Goal: Task Accomplishment & Management: Manage account settings

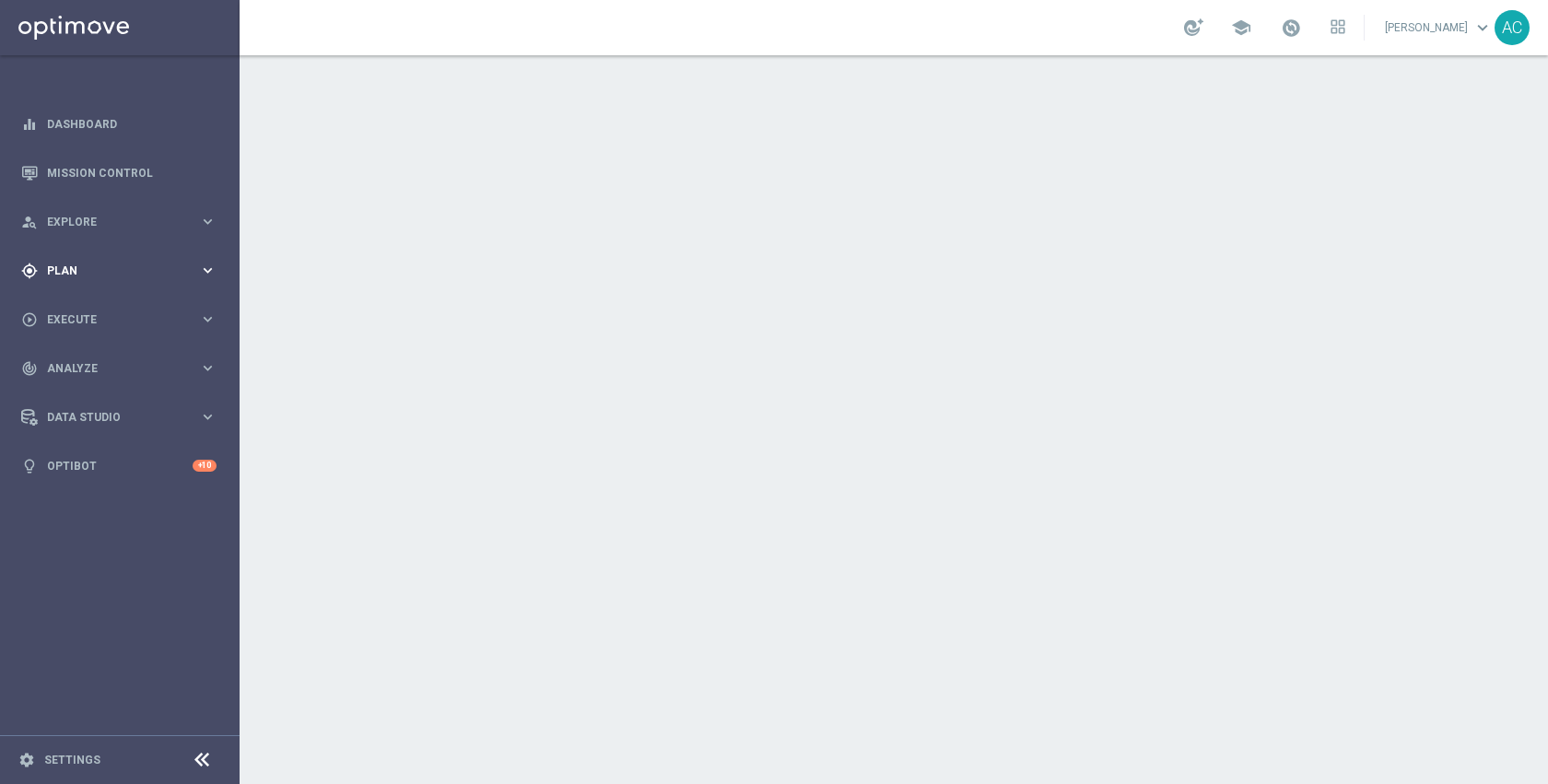
click at [90, 275] on span "Plan" at bounding box center [122, 271] width 152 height 11
click at [92, 305] on link "Target Groups" at bounding box center [119, 308] width 144 height 14
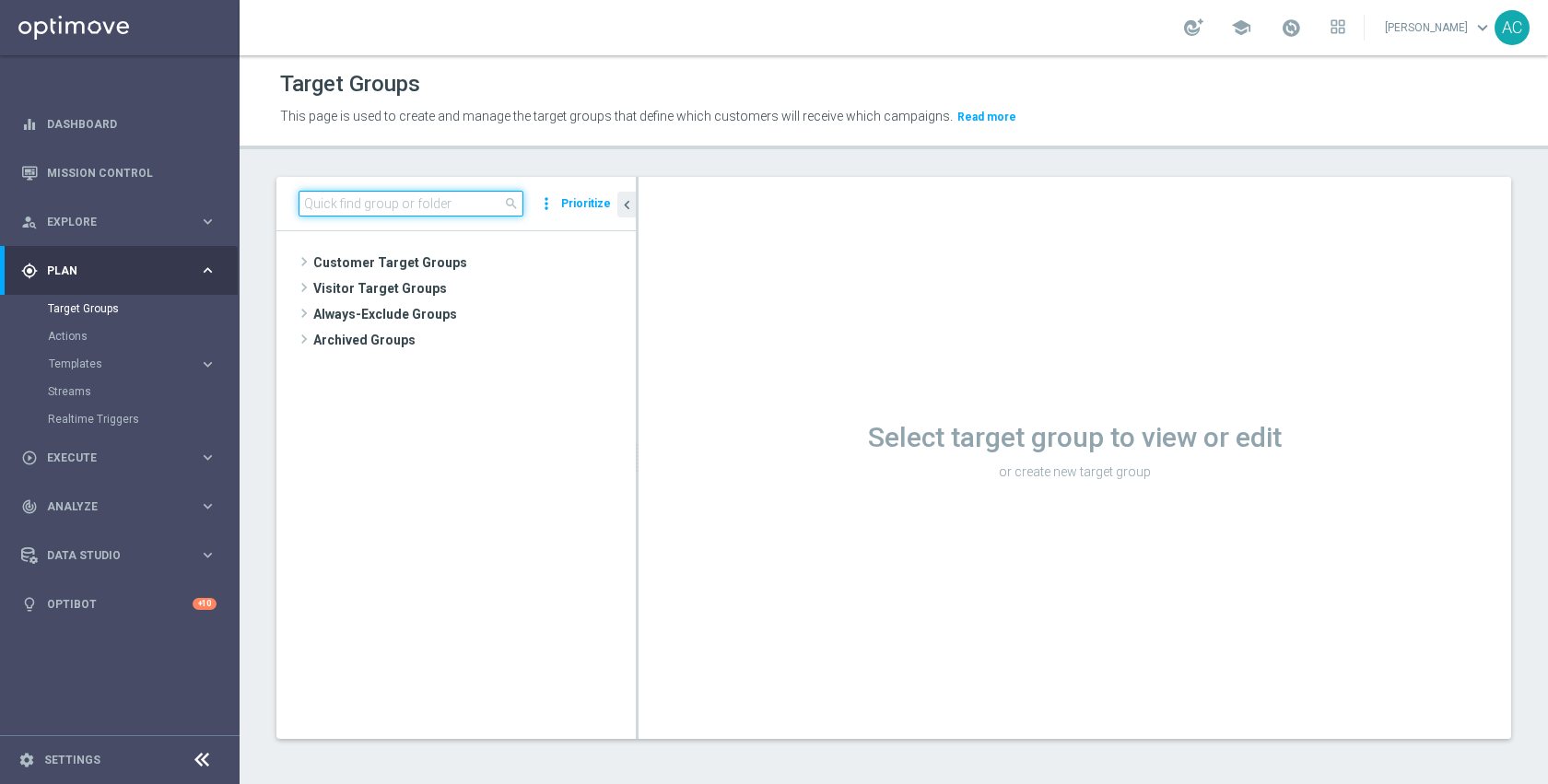
click at [429, 213] on input at bounding box center [411, 203] width 225 height 26
type input "inac"
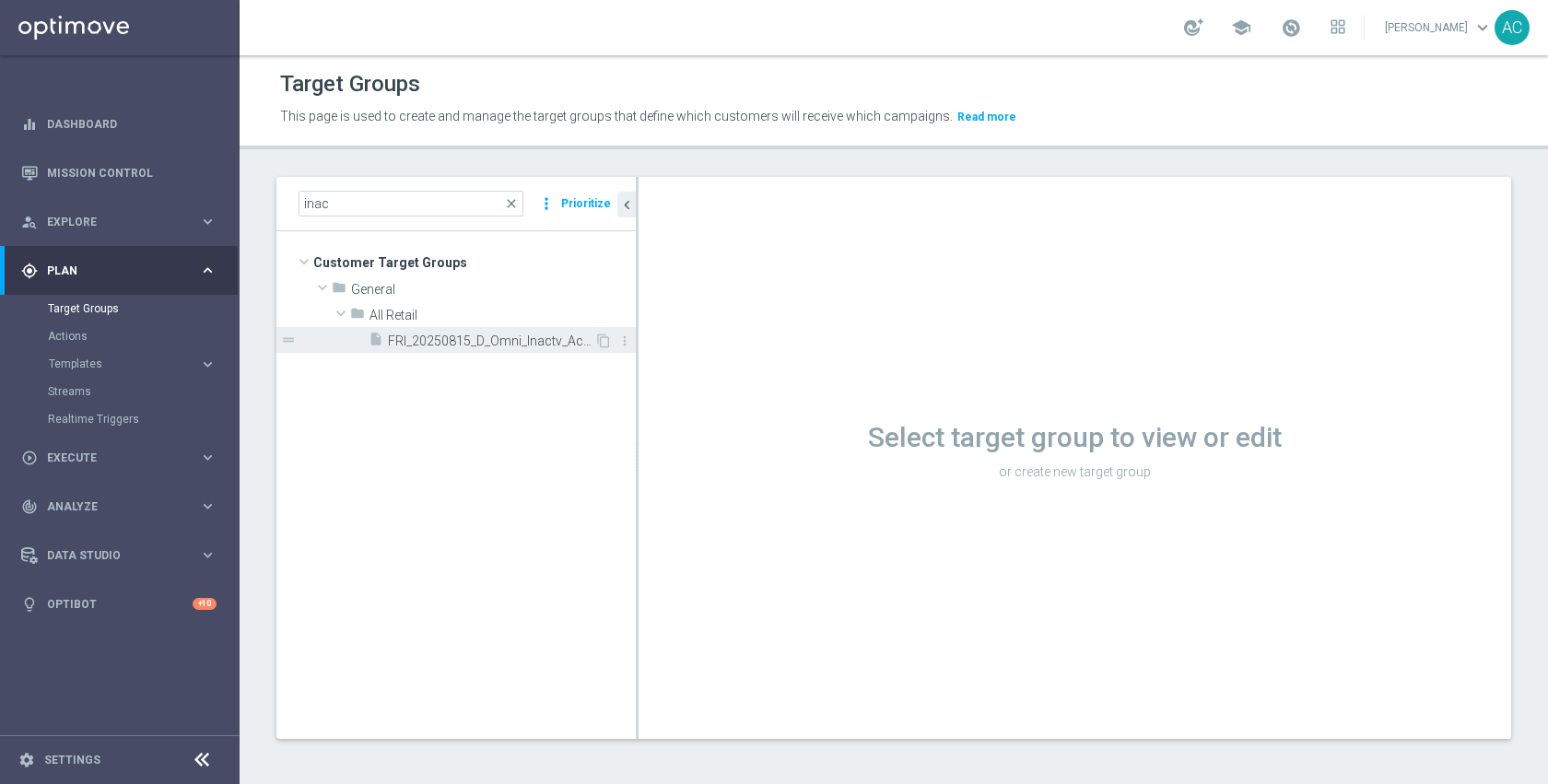
click at [480, 343] on span "FRI_20250815_D_Omni_Inactv_Accounts" at bounding box center [491, 340] width 206 height 15
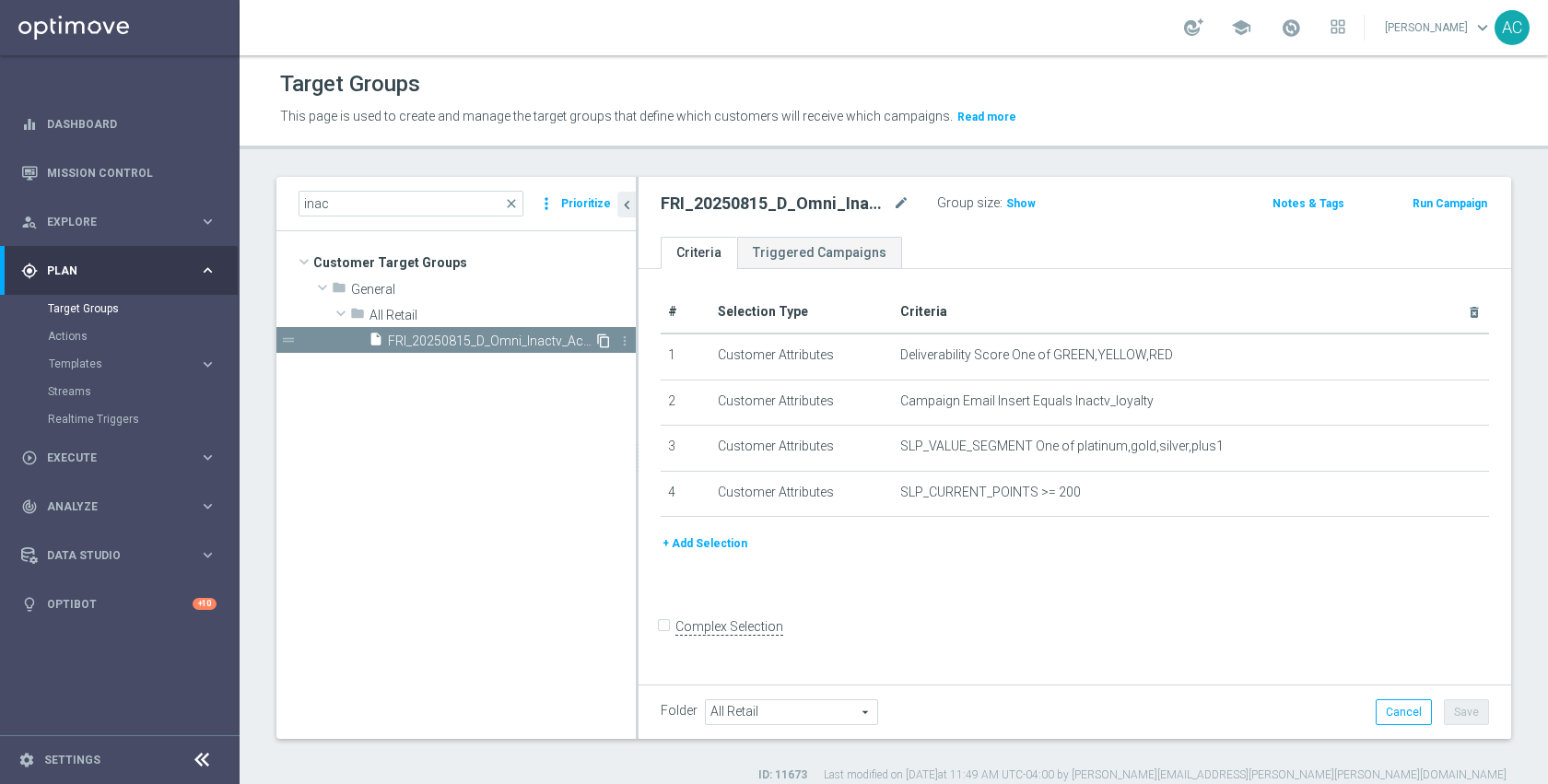
click at [600, 341] on icon "content_copy" at bounding box center [603, 340] width 14 height 14
click at [538, 361] on span "FRI_20250815_D_Omni_Inactv_Accounts" at bounding box center [491, 367] width 206 height 15
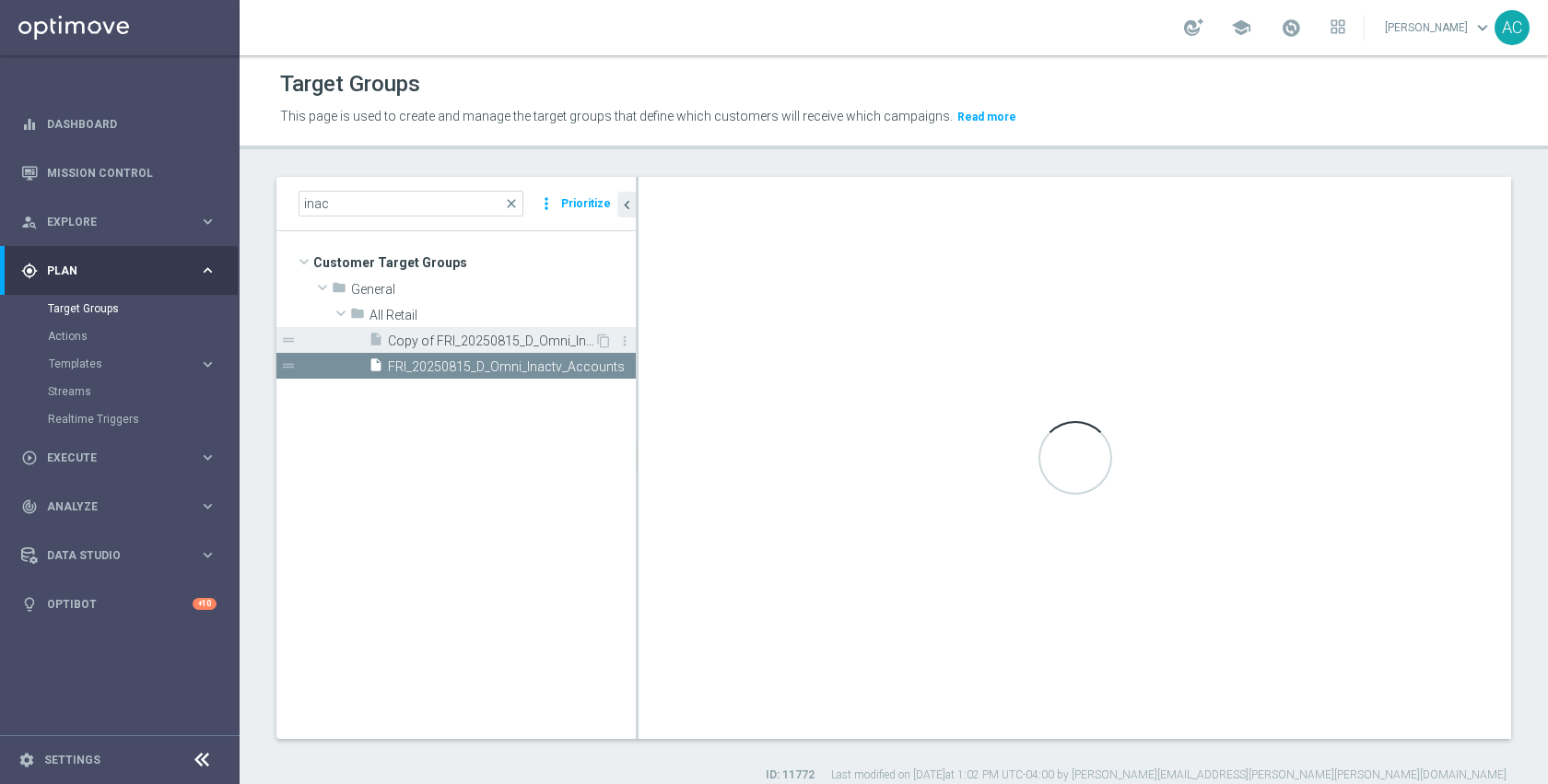
click at [538, 334] on span "Copy of FRI_20250815_D_Omni_Inactv_Accounts" at bounding box center [491, 340] width 206 height 15
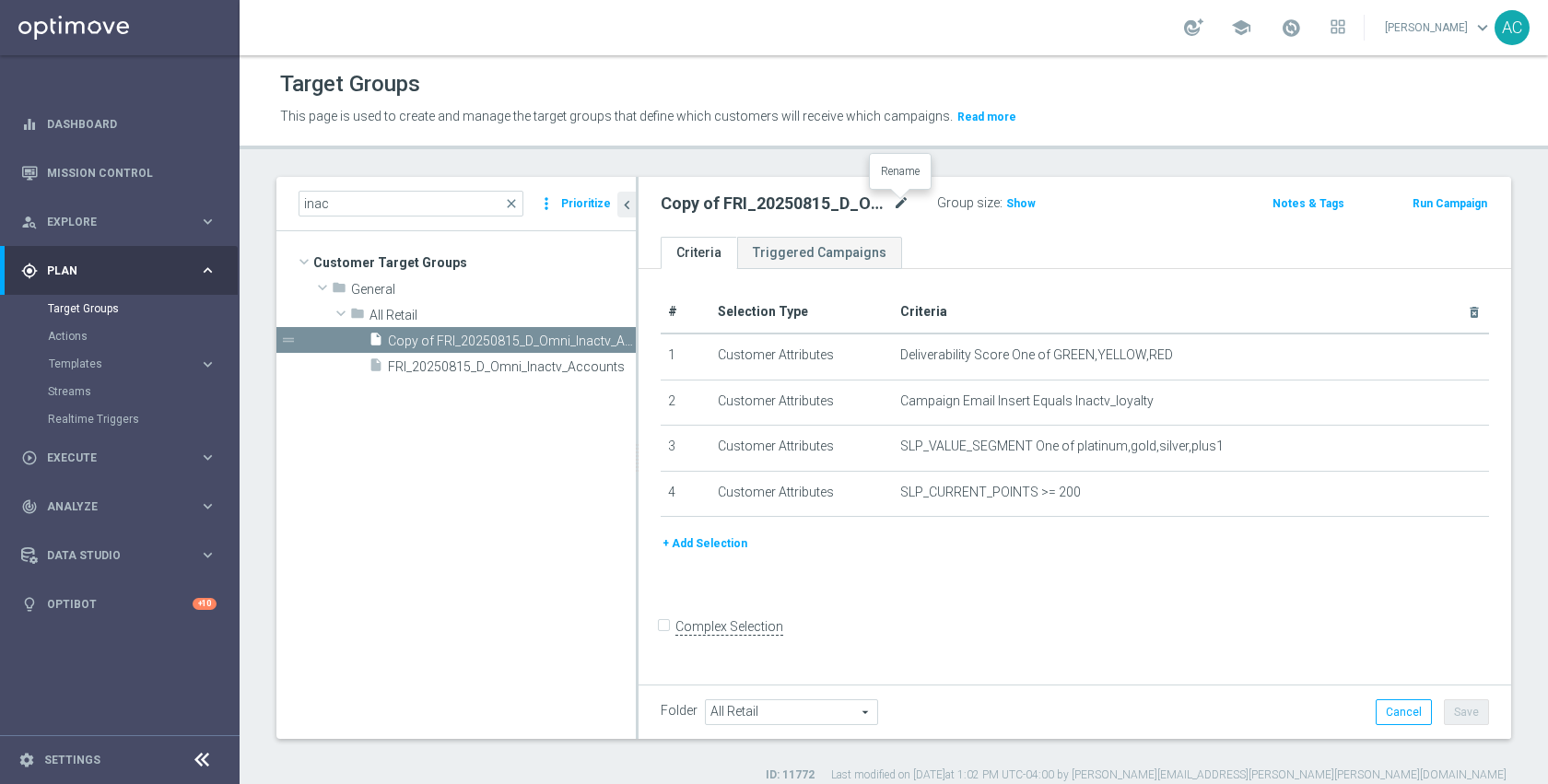
click at [894, 200] on icon "mode_edit" at bounding box center [901, 203] width 16 height 22
click at [742, 211] on input "Copy of FRI_20250815_D_Omni_Inactv_Accounts" at bounding box center [784, 205] width 249 height 26
drag, startPoint x: 752, startPoint y: 208, endPoint x: 761, endPoint y: 221, distance: 15.8
click at [753, 208] on input "Copy of FRI_20250815_D_Omni_Inactv_Accounts" at bounding box center [784, 205] width 249 height 26
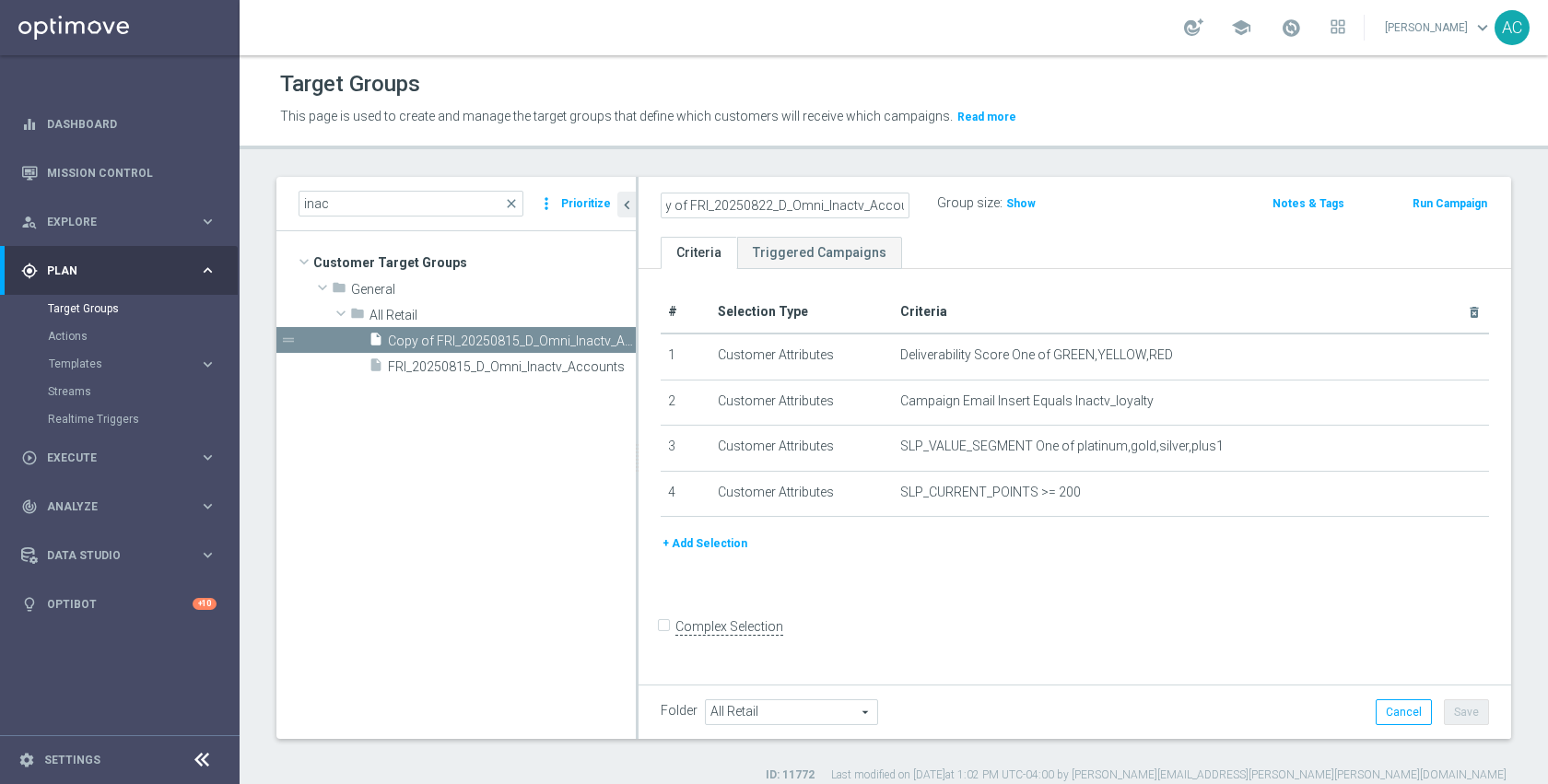
scroll to position [0, 0]
type input "FRI_20250822_D_Omni_Inactv_Accounts"
click at [1106, 563] on div "+ Add Selection" at bounding box center [1075, 550] width 856 height 34
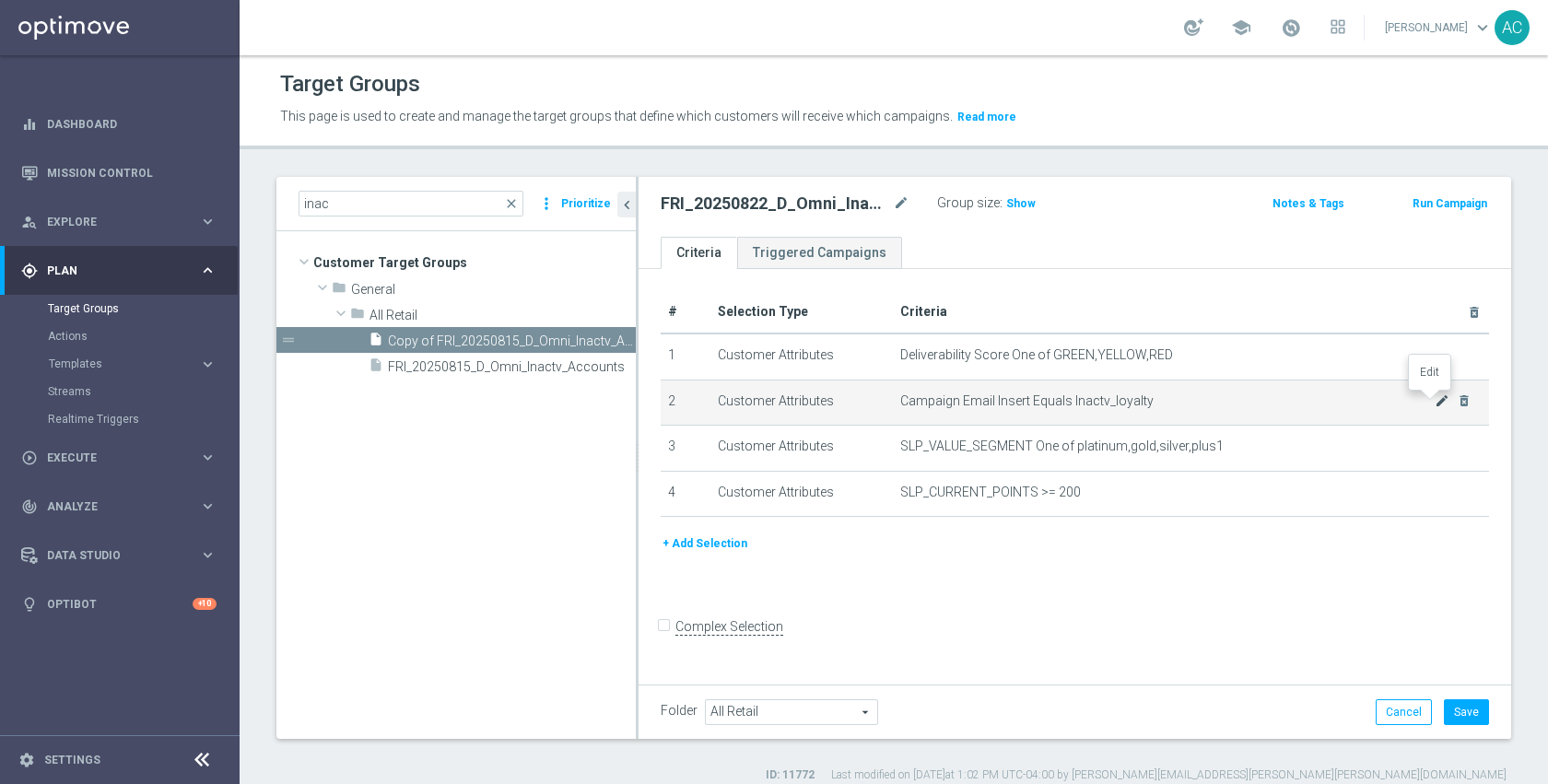
click at [1434, 399] on icon "mode_edit" at bounding box center [1441, 400] width 14 height 14
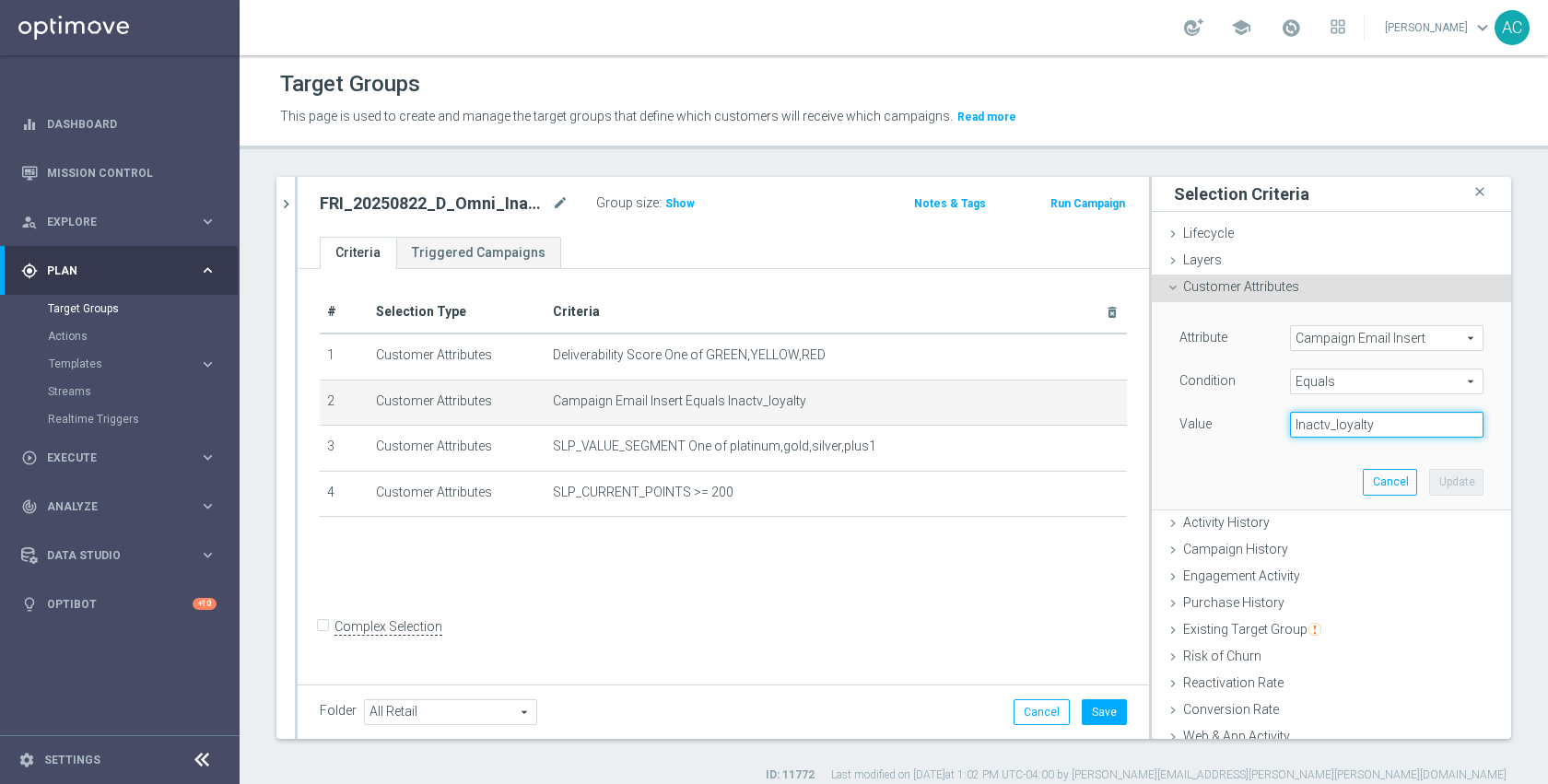
click at [1375, 426] on input "Inactv_loyalty" at bounding box center [1387, 424] width 194 height 26
paste input "0822"
type input "Inactv_loyalty0822"
click at [1429, 477] on button "Update" at bounding box center [1455, 481] width 54 height 26
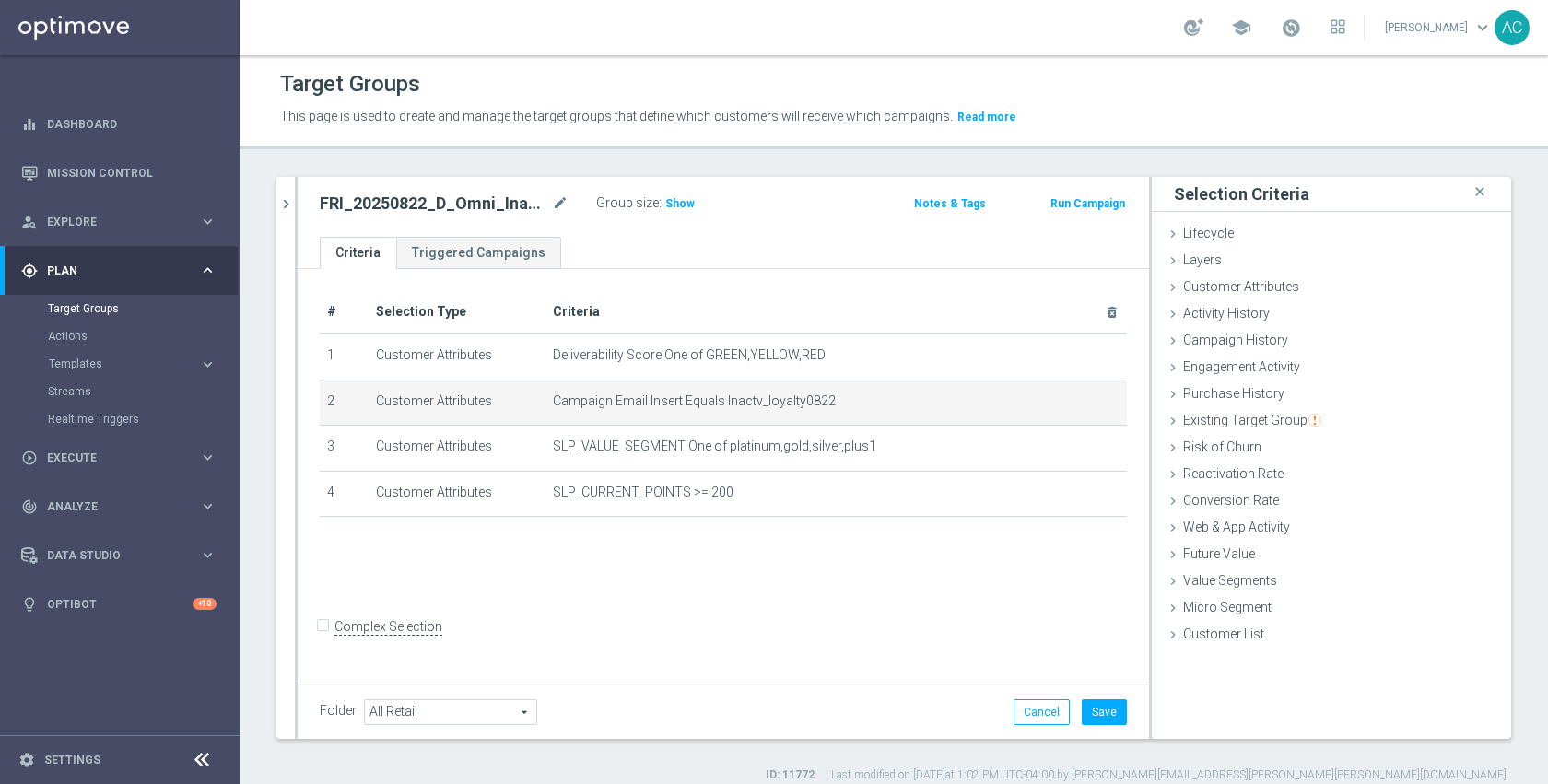
click at [946, 597] on div "# Selection Type Criteria delete_forever 1 Customer Attributes Deliverability S…" at bounding box center [723, 474] width 851 height 411
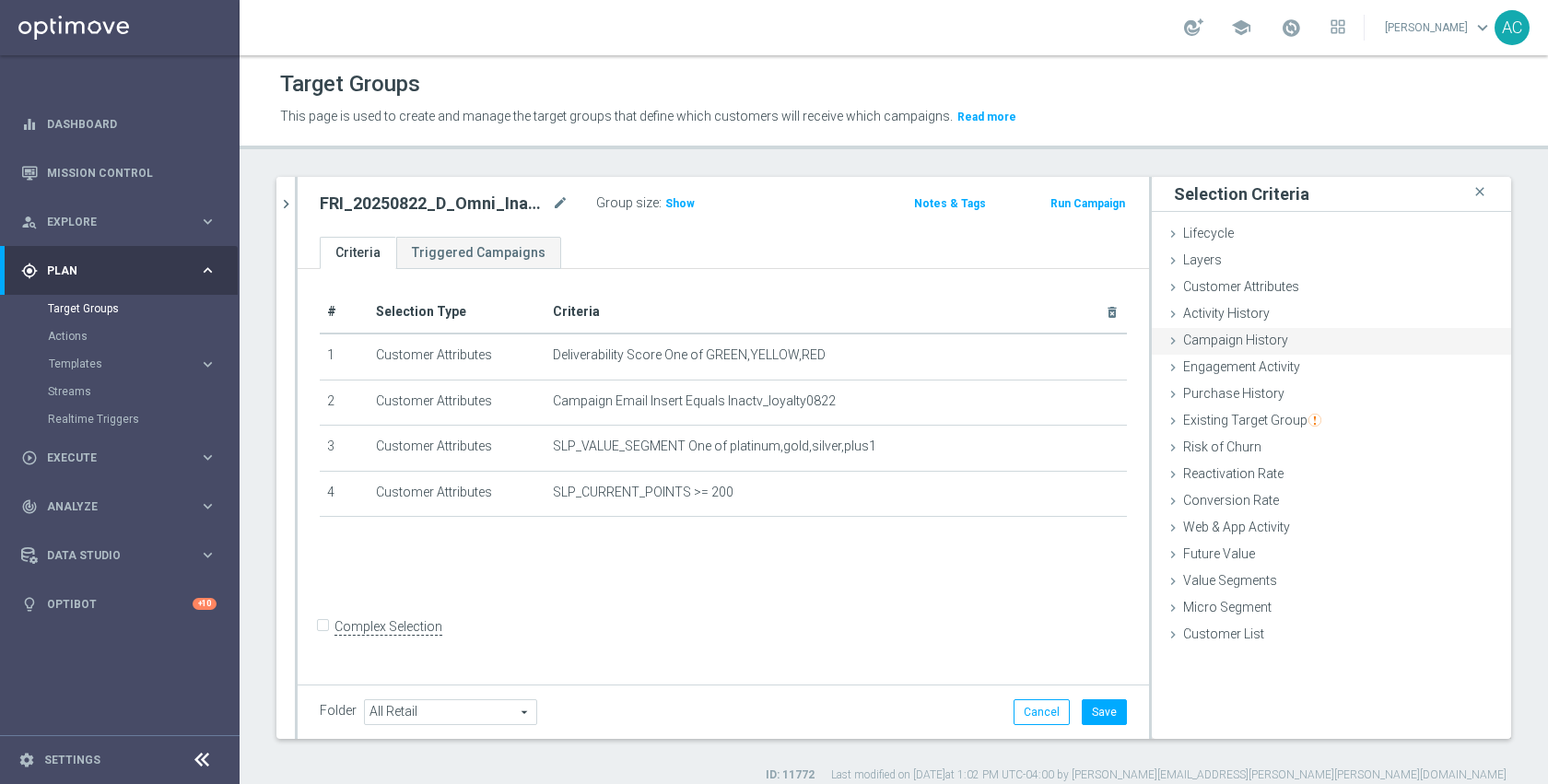
click at [1257, 339] on span "Campaign History" at bounding box center [1236, 340] width 105 height 14
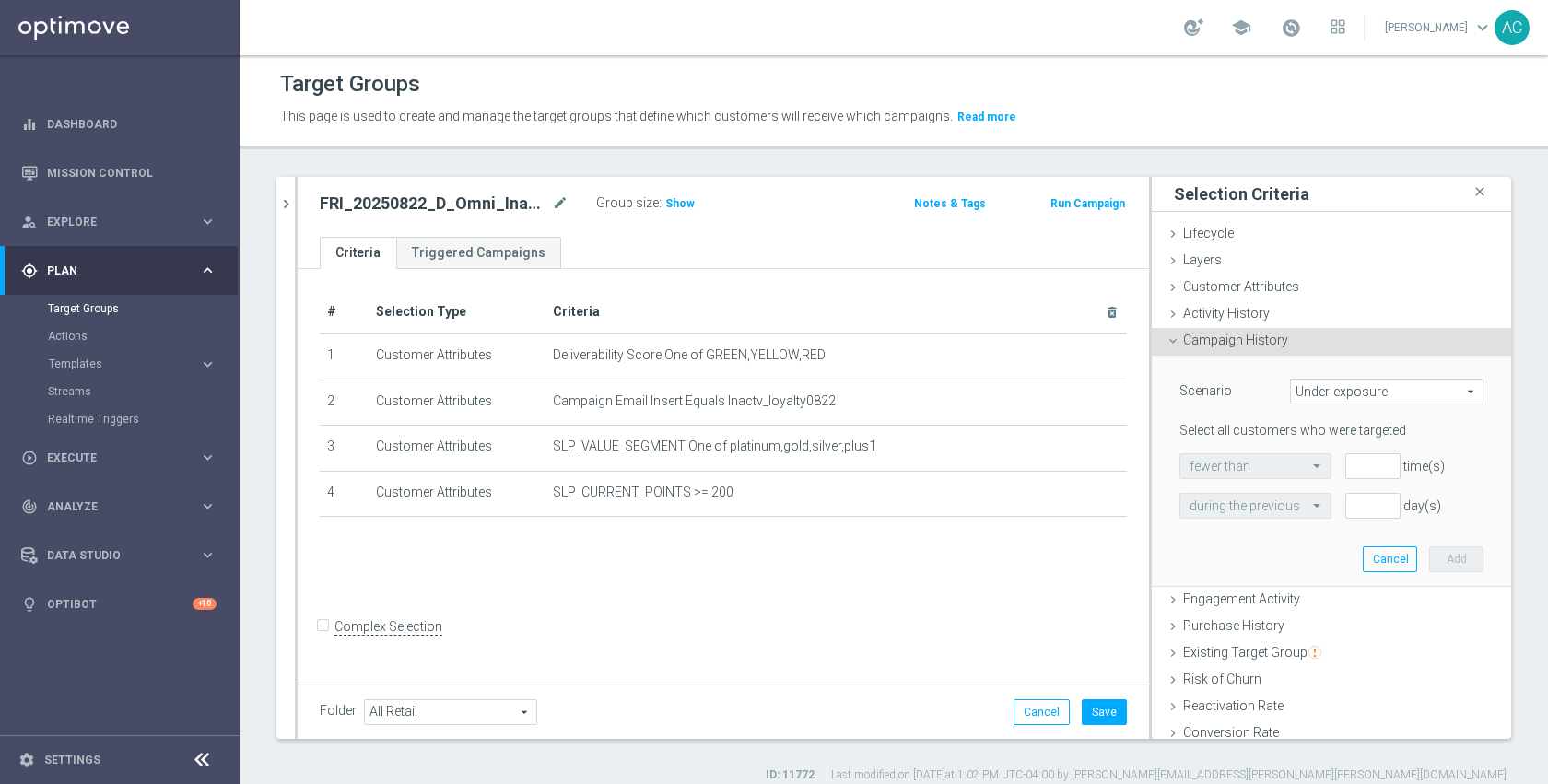
click at [1322, 382] on span "Under-exposure" at bounding box center [1387, 391] width 192 height 24
click at [1335, 507] on span "Custom" at bounding box center [1387, 513] width 174 height 14
type input "Custom"
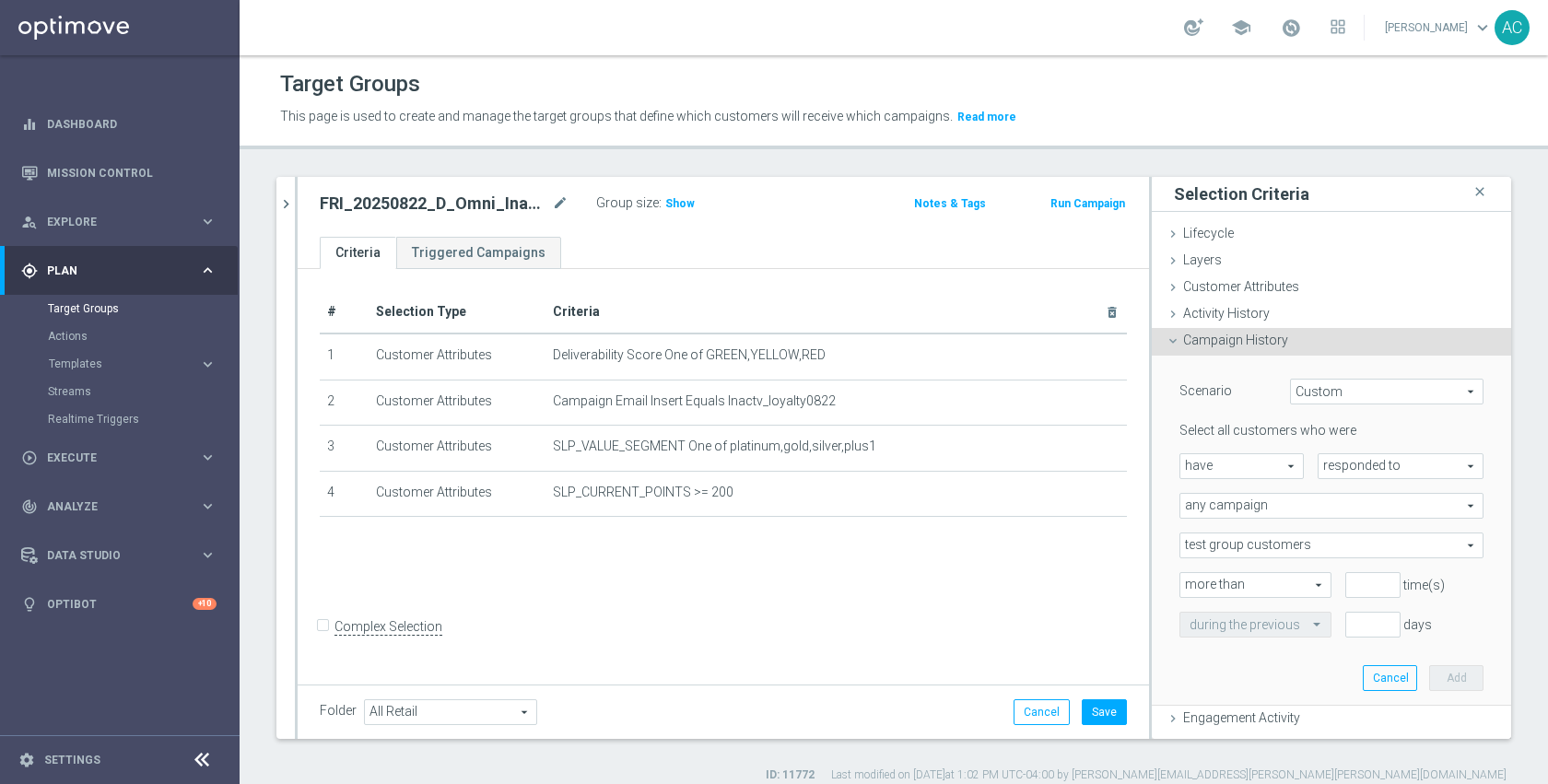
click at [1329, 466] on span "responded to" at bounding box center [1401, 465] width 164 height 24
click at [1336, 510] on span "been targeted with" at bounding box center [1400, 516] width 146 height 14
type input "been targeted with"
click at [1231, 466] on span "have" at bounding box center [1242, 465] width 122 height 24
click at [1239, 514] on span "have not" at bounding box center [1241, 516] width 104 height 14
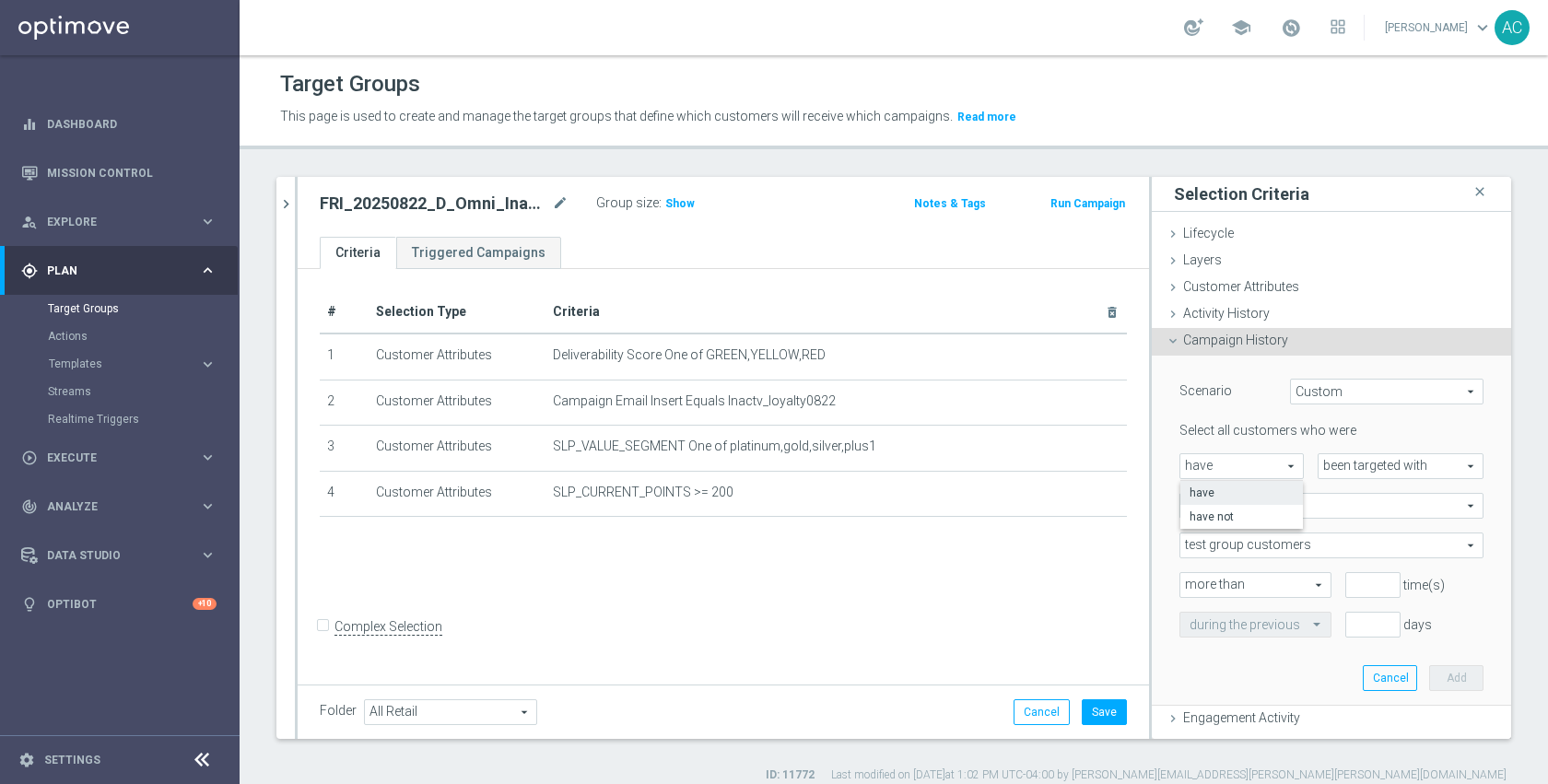
type input "have not"
click at [1262, 502] on span "any campaign" at bounding box center [1331, 505] width 303 height 24
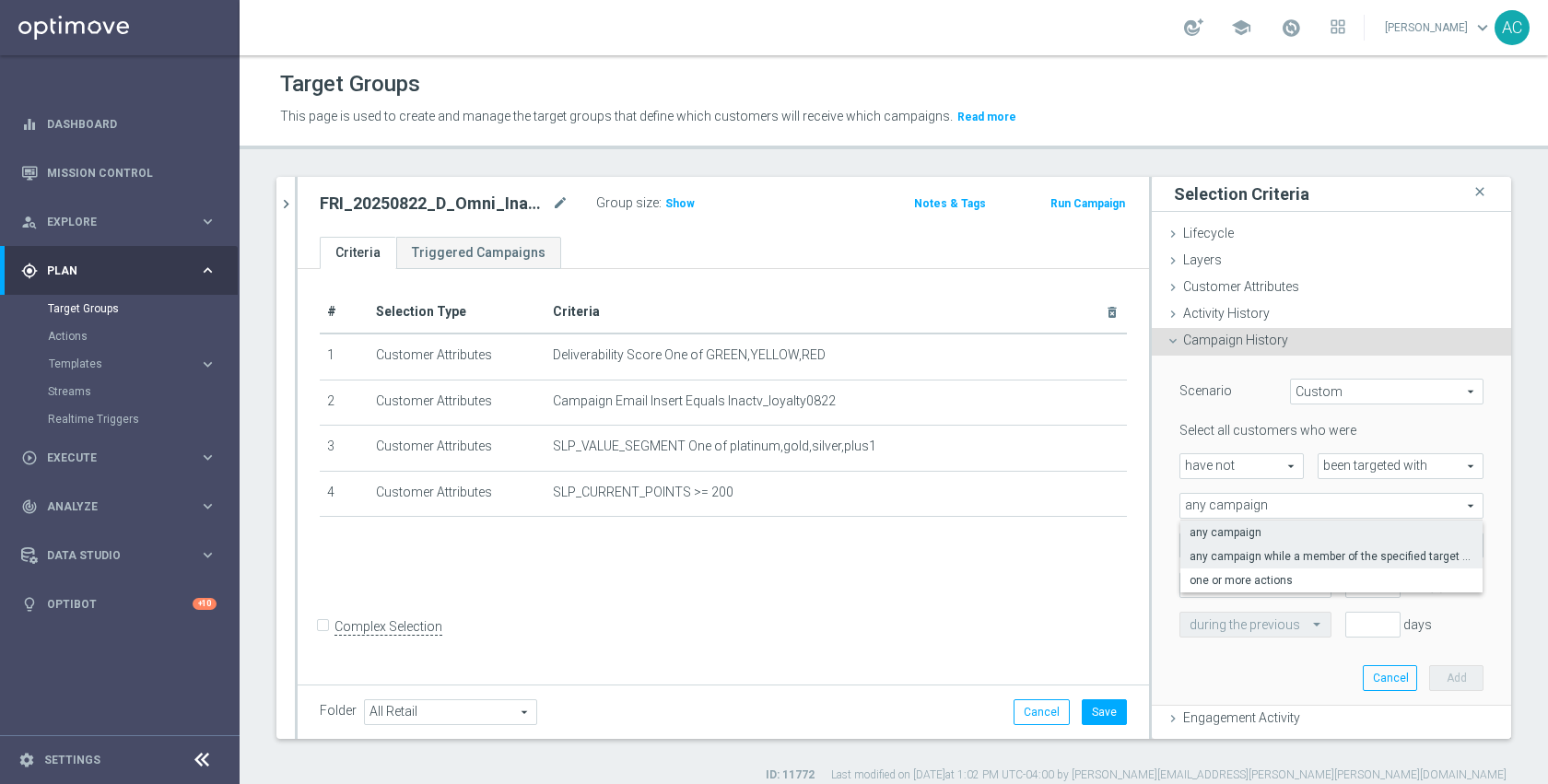
click at [1265, 545] on label "any campaign while a member of the specified target group(s)" at bounding box center [1331, 556] width 303 height 24
type input "any campaign while a member of the specified target group(s)"
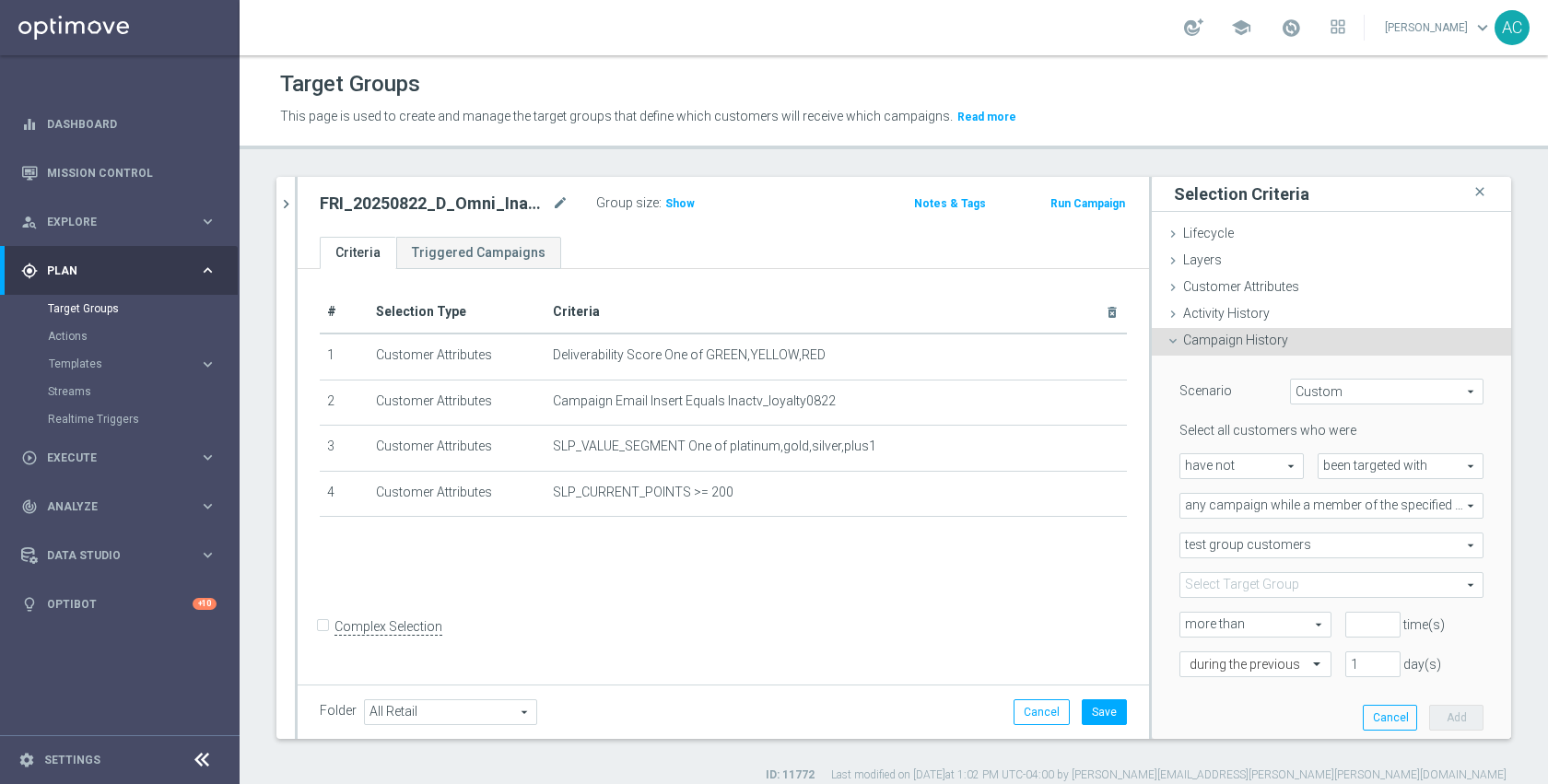
click at [1253, 584] on span at bounding box center [1331, 585] width 303 height 24
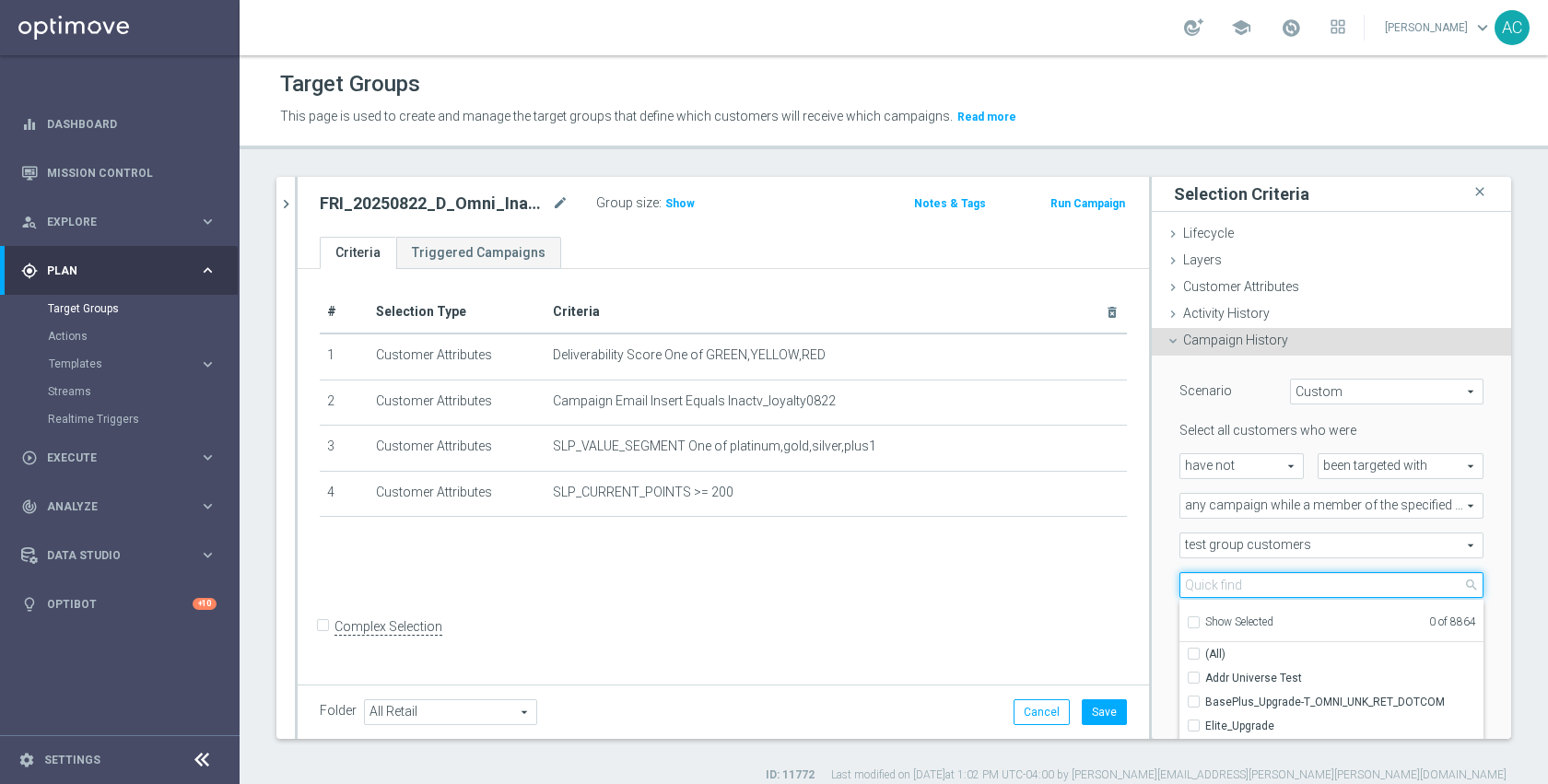
click at [1241, 585] on input "search" at bounding box center [1331, 585] width 304 height 26
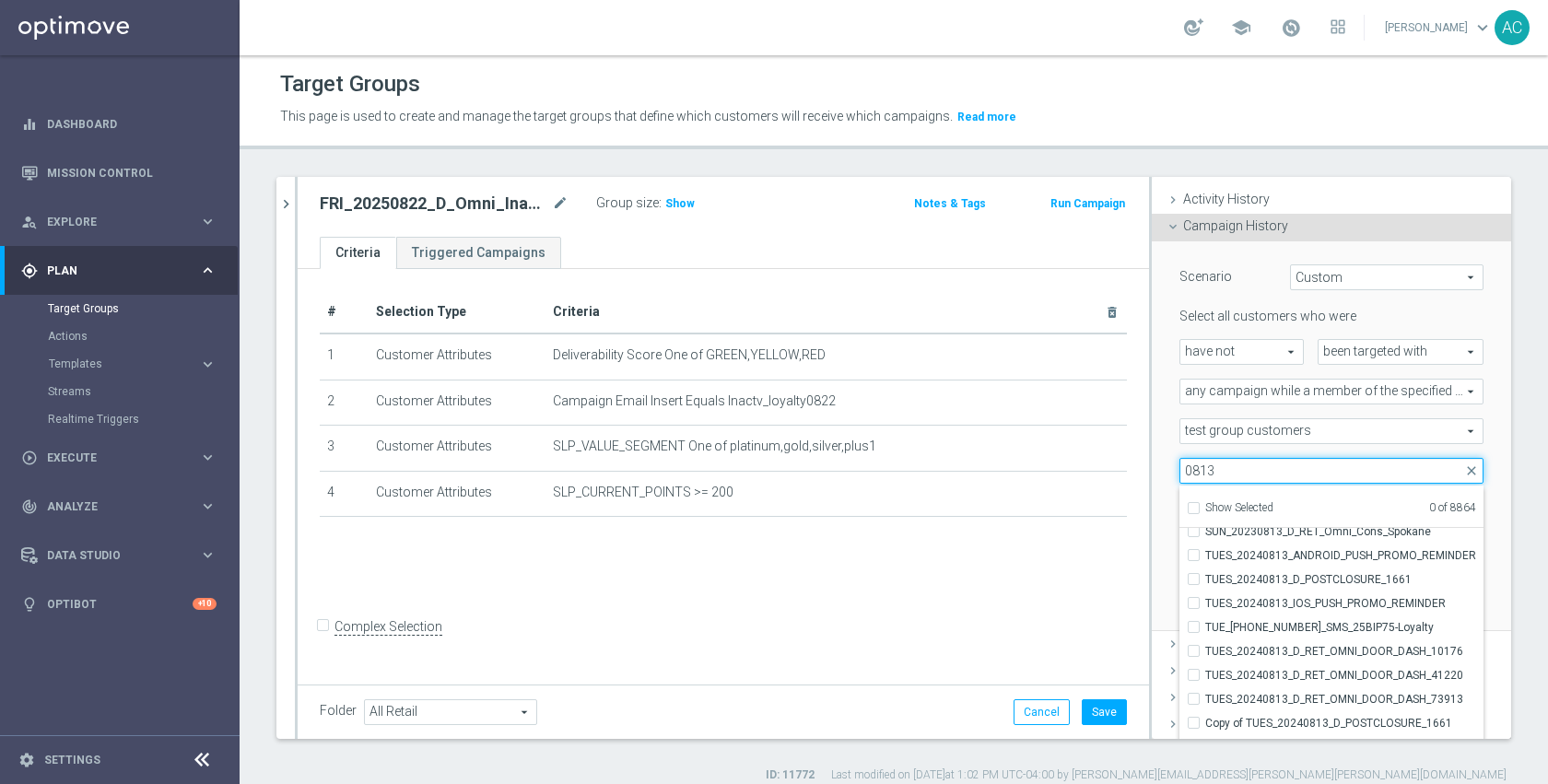
scroll to position [59, 0]
click at [1180, 474] on input "0813" at bounding box center [1331, 470] width 304 height 26
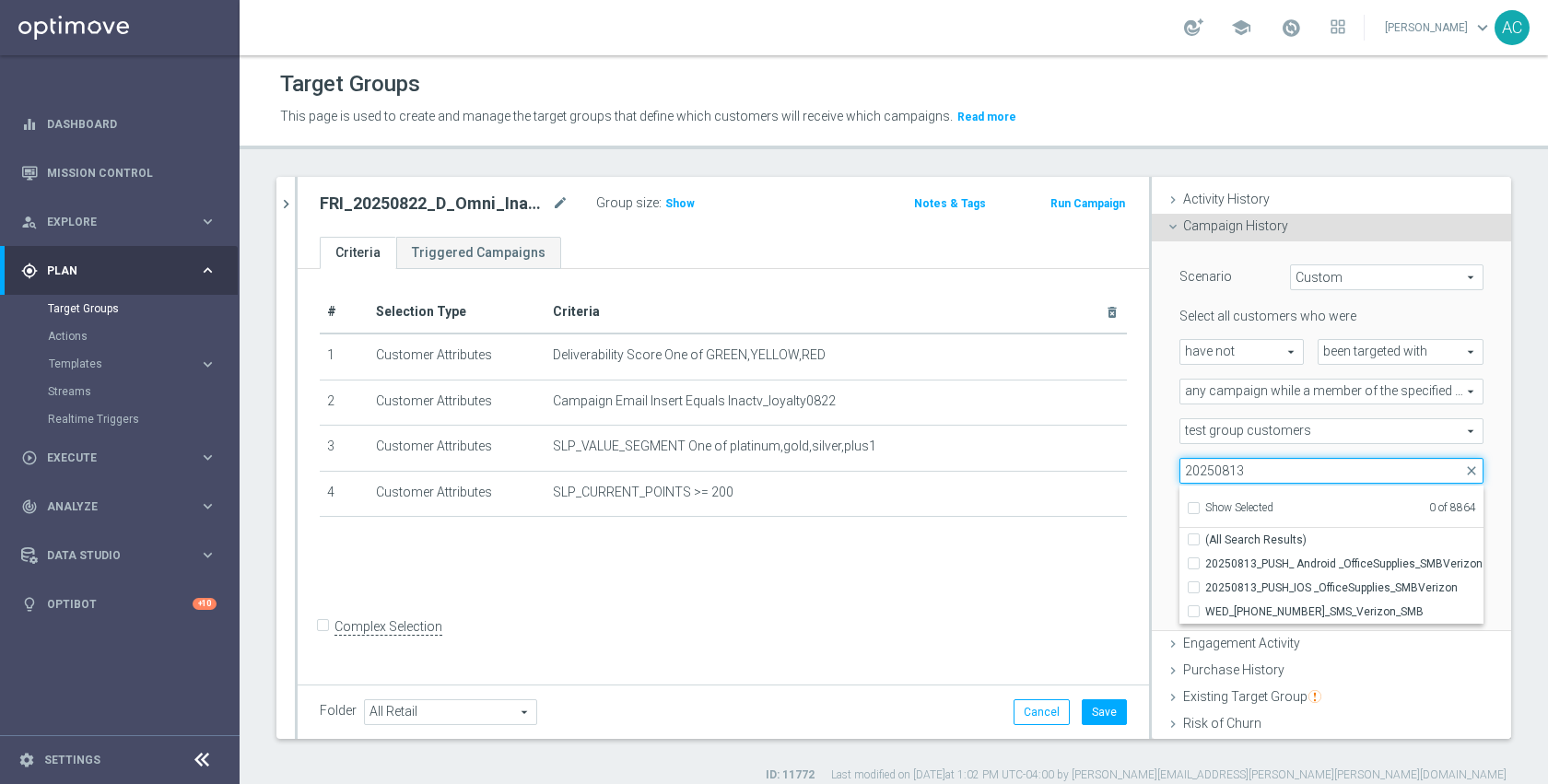
scroll to position [0, 0]
click at [1256, 466] on input "20250813" at bounding box center [1331, 470] width 304 height 26
type input "inac"
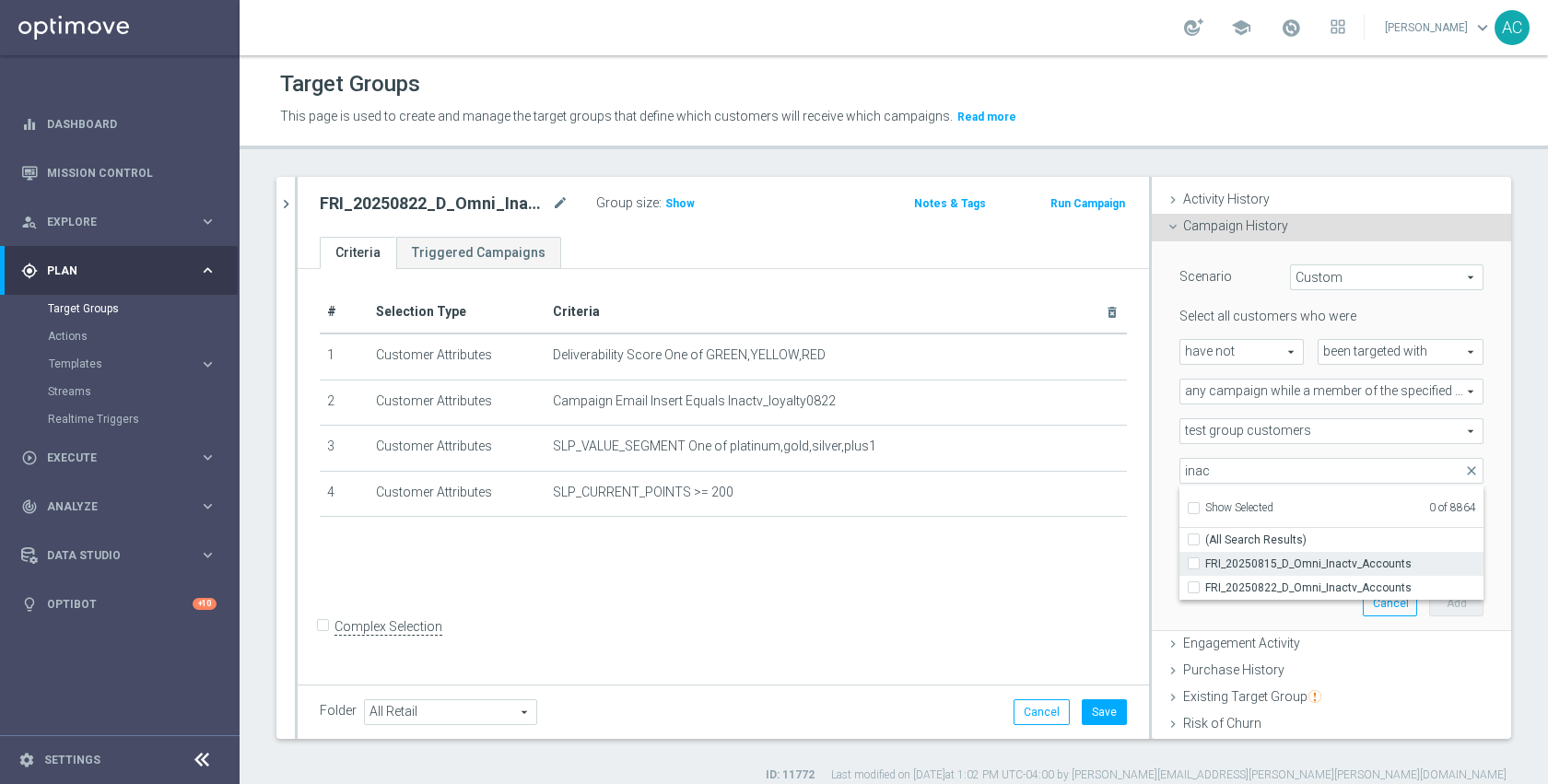
click at [1307, 567] on span "FRI_20250815_D_Omni_Inactv_Accounts" at bounding box center [1345, 563] width 279 height 14
click at [1205, 567] on input "FRI_20250815_D_Omni_Inactv_Accounts" at bounding box center [1199, 563] width 12 height 12
checkbox input "true"
type input "FRI_20250815_D_Omni_Inactv_Accounts"
click at [1475, 464] on div "Scenario Custom Custom arrow_drop_down search Select all customers who were hav…" at bounding box center [1331, 436] width 360 height 390
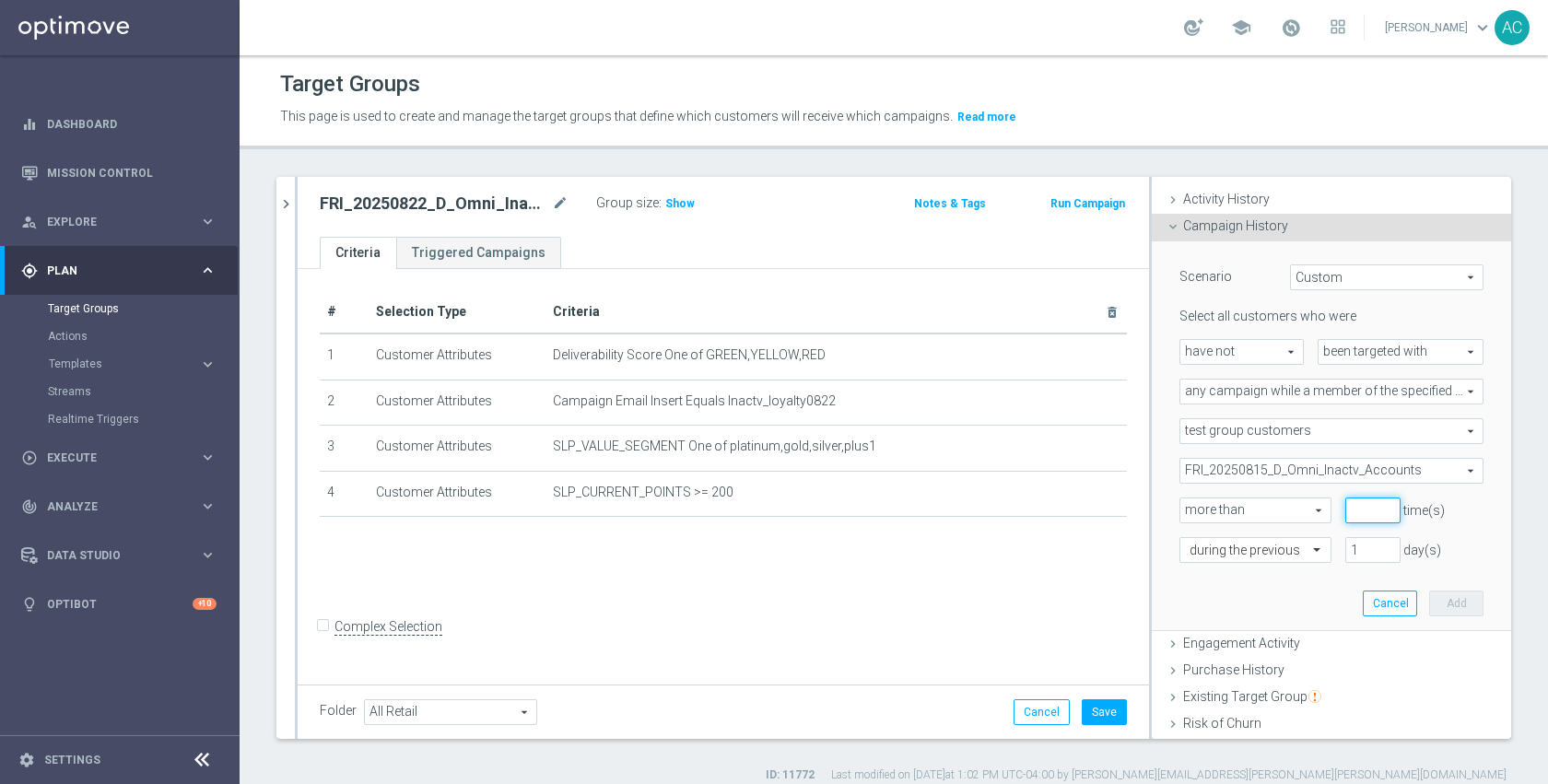
click at [1347, 508] on input "number" at bounding box center [1373, 509] width 55 height 26
type input "0"
click at [1346, 553] on input "1" at bounding box center [1373, 549] width 55 height 26
type input "10"
click at [659, 201] on div "Group size : Show" at bounding box center [688, 201] width 184 height 22
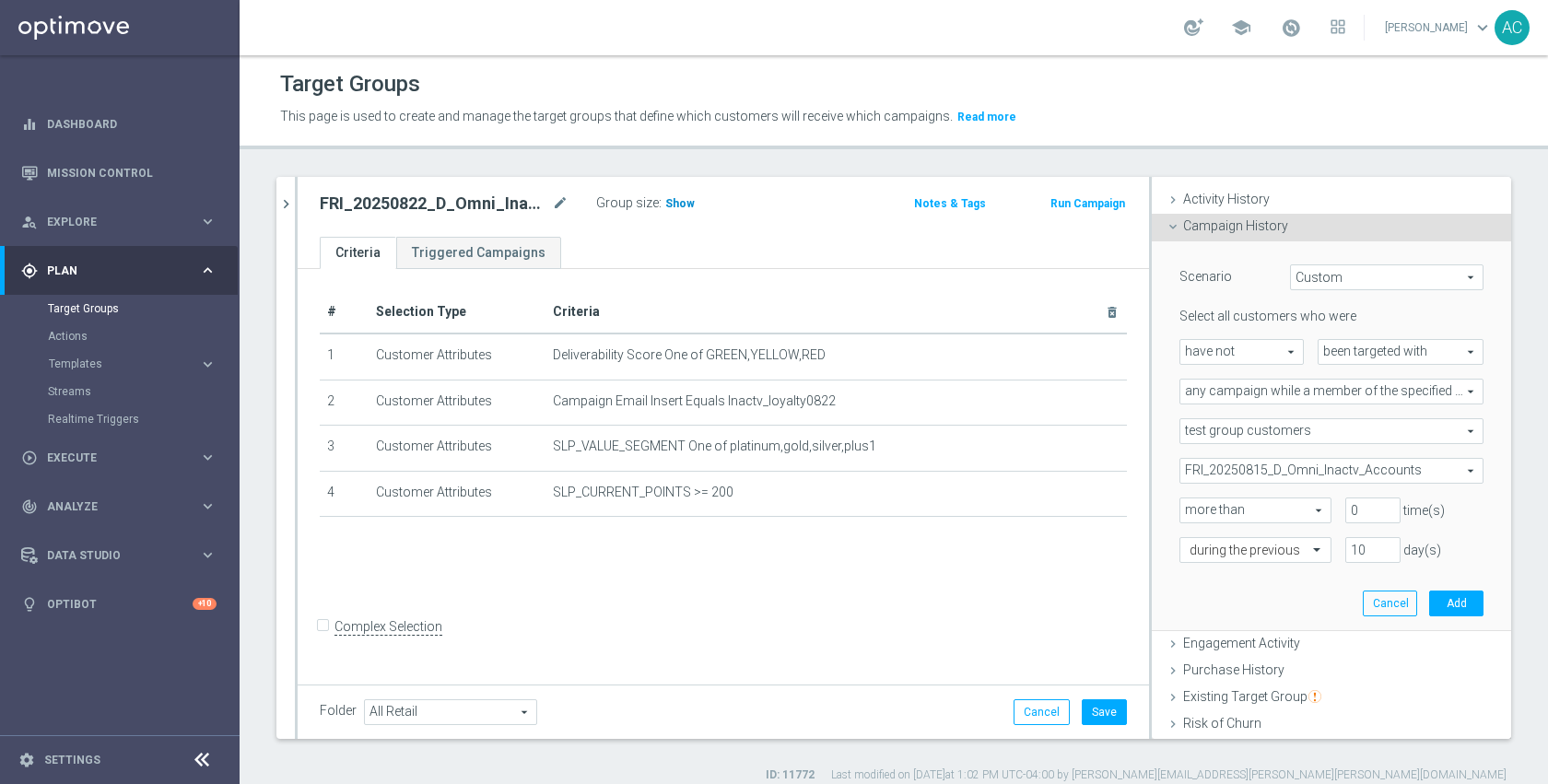
click at [671, 201] on span "Show" at bounding box center [680, 204] width 30 height 13
click at [1429, 604] on button "Add" at bounding box center [1455, 603] width 54 height 26
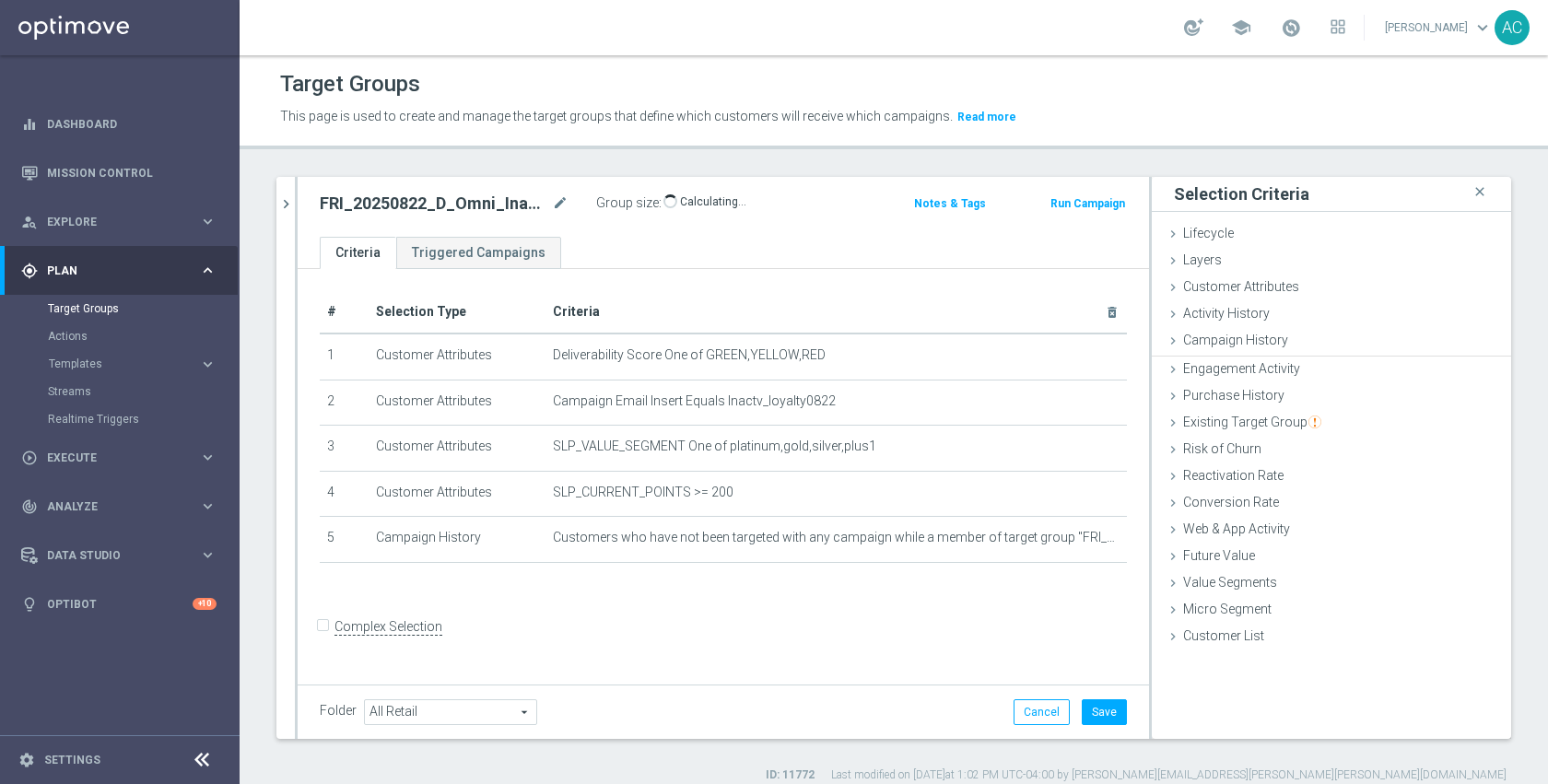
click at [762, 624] on div "# Selection Type Criteria delete_forever 1 Customer Attributes Deliverability S…" at bounding box center [723, 474] width 851 height 411
click at [1086, 706] on button "Save" at bounding box center [1103, 712] width 45 height 26
click at [915, 630] on form "Complex Selection Invalid Expression" at bounding box center [723, 646] width 807 height 68
click at [556, 200] on icon "mode_edit" at bounding box center [559, 203] width 16 height 22
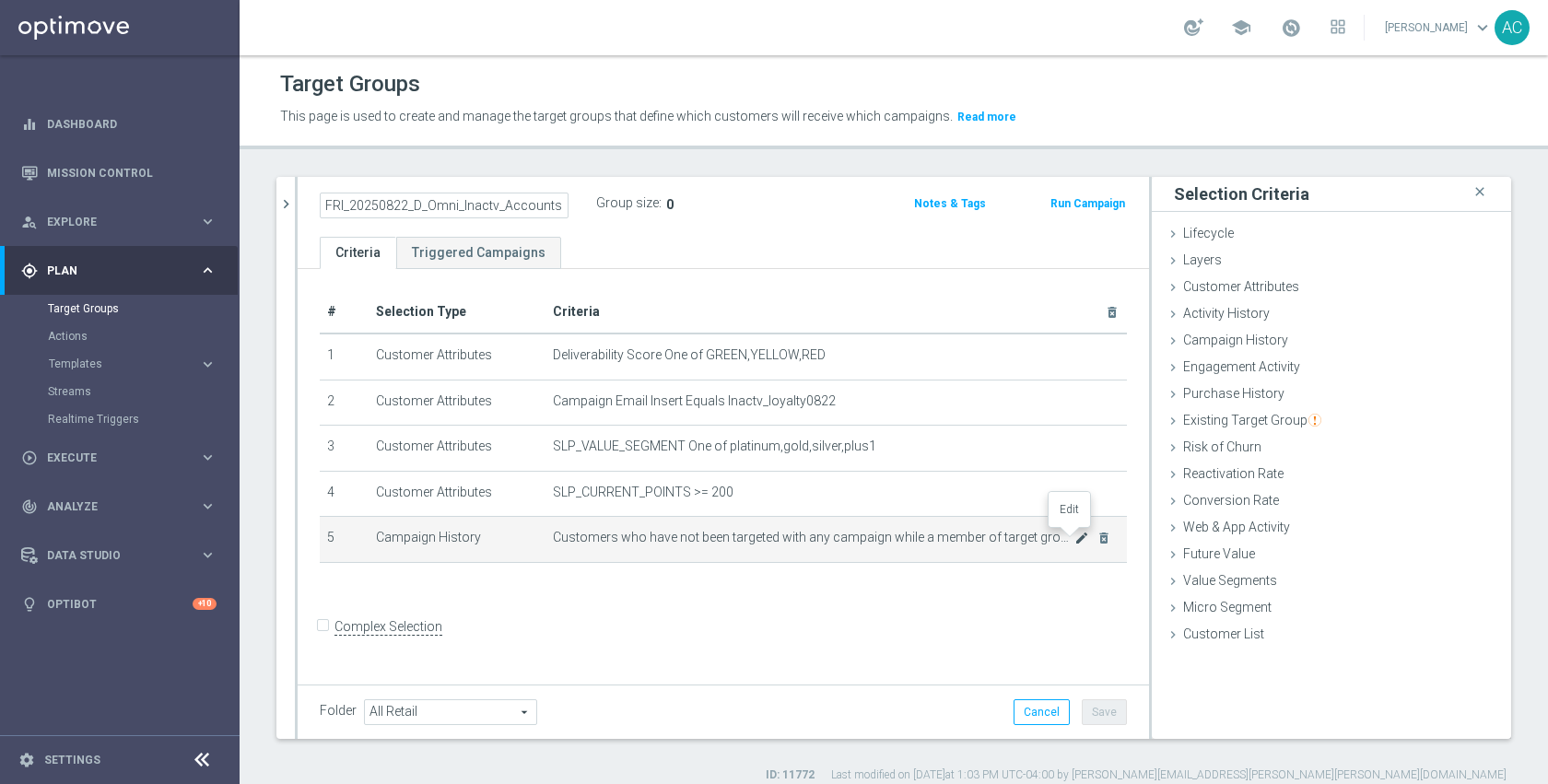
click at [1075, 538] on icon "mode_edit" at bounding box center [1081, 537] width 14 height 14
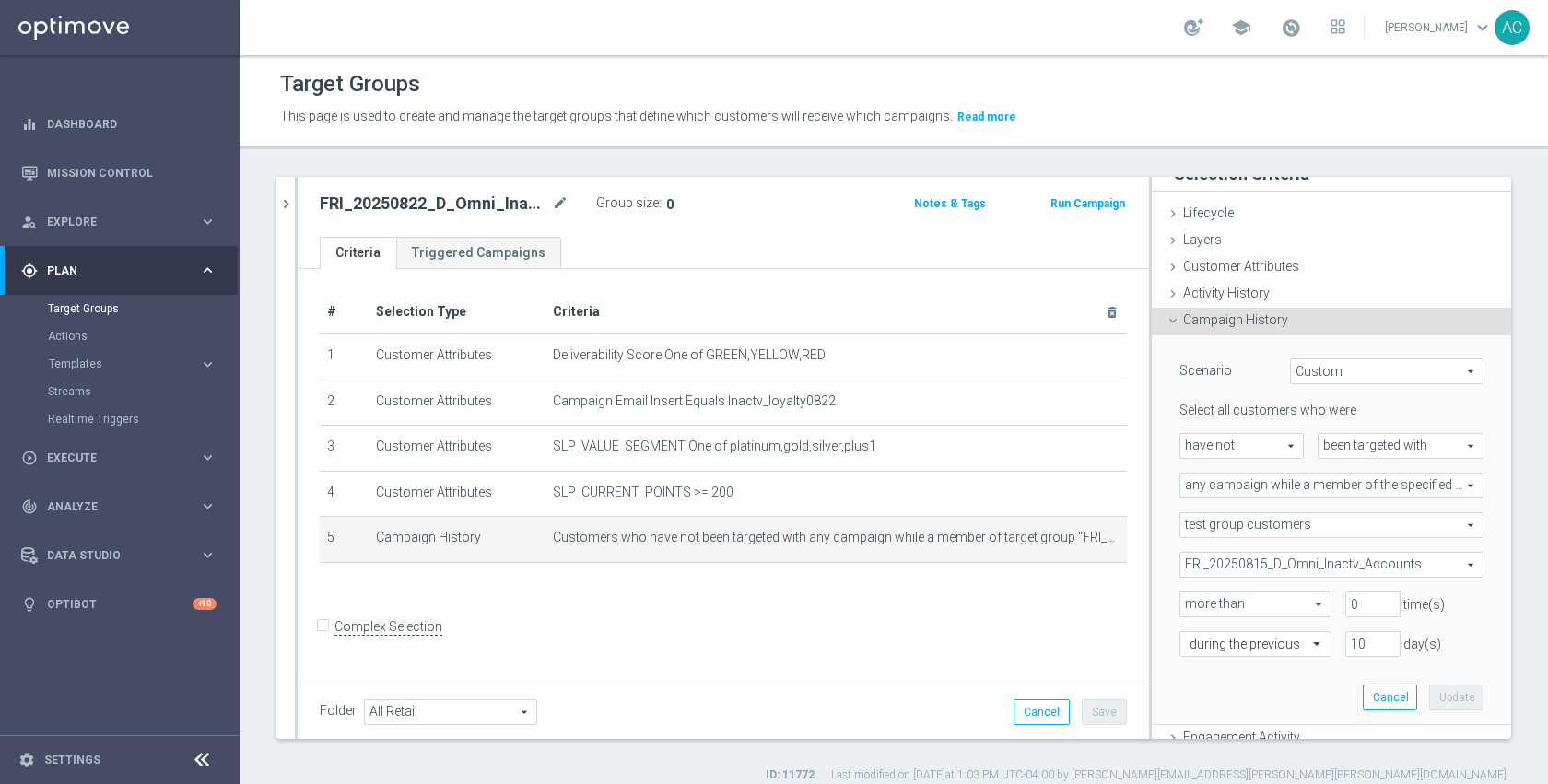
scroll to position [22, 0]
click at [567, 198] on icon "mode_edit" at bounding box center [559, 203] width 16 height 22
